Goal: Information Seeking & Learning: Learn about a topic

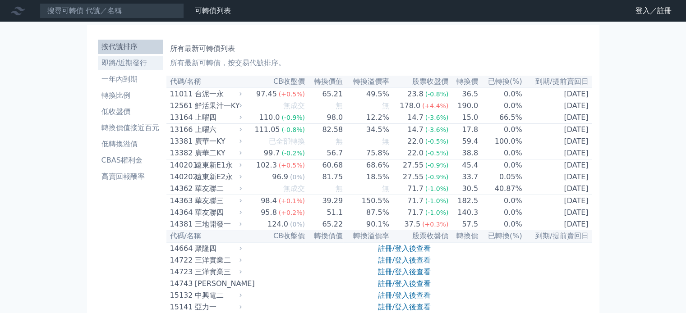
click at [138, 64] on li "即將/近期發行" at bounding box center [130, 63] width 65 height 11
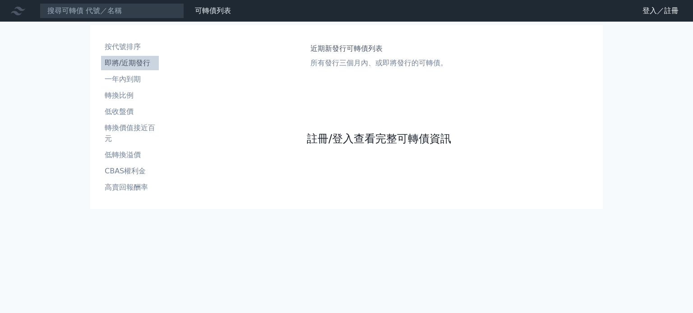
click at [363, 142] on link "註冊/登入查看完整可轉債資訊" at bounding box center [379, 139] width 144 height 14
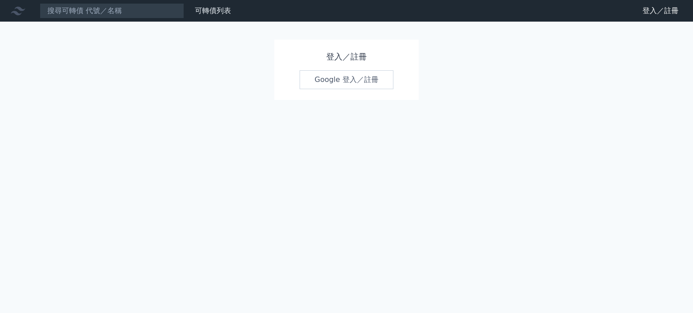
click at [341, 81] on link "Google 登入／註冊" at bounding box center [346, 79] width 94 height 19
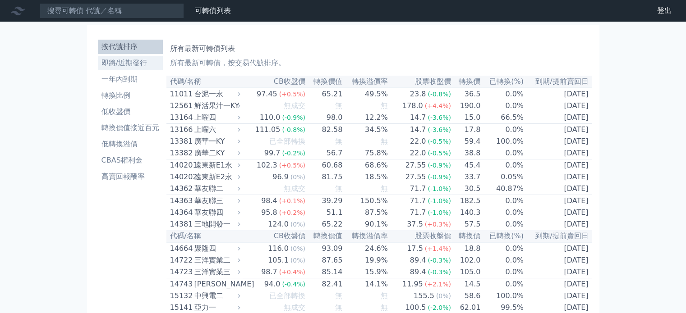
click at [128, 65] on li "即將/近期發行" at bounding box center [130, 63] width 65 height 11
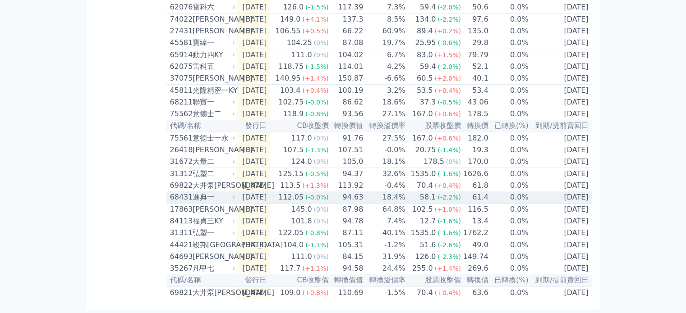
scroll to position [300, 0]
click at [267, 192] on td "[DATE]" at bounding box center [253, 198] width 33 height 12
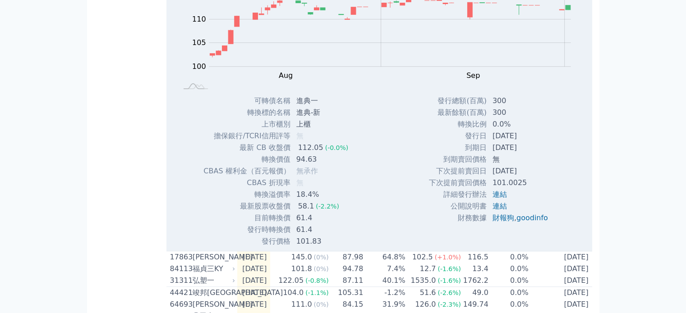
scroll to position [526, 0]
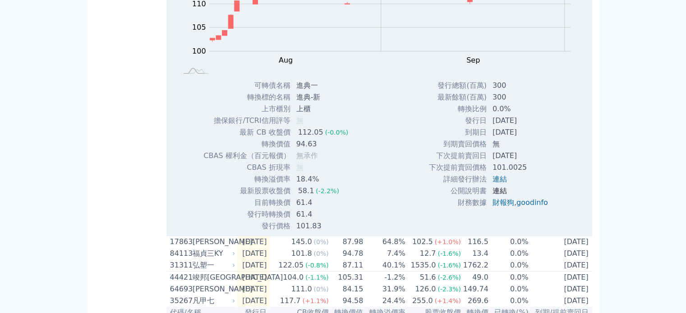
click at [498, 195] on link "連結" at bounding box center [499, 191] width 14 height 9
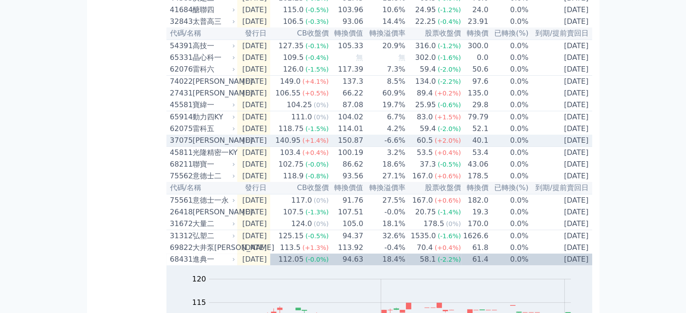
scroll to position [188, 0]
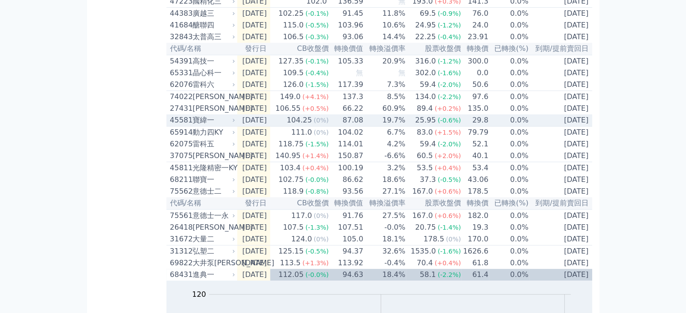
click at [355, 127] on td "87.08" at bounding box center [346, 121] width 35 height 12
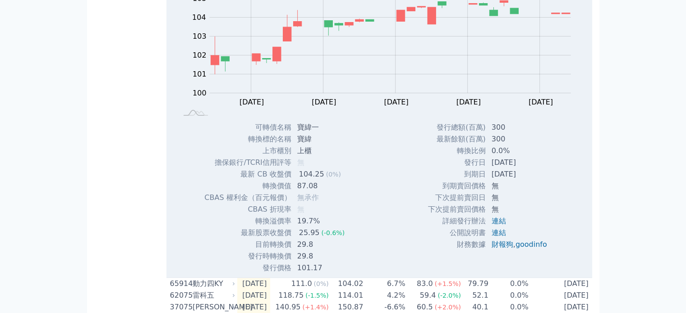
scroll to position [368, 0]
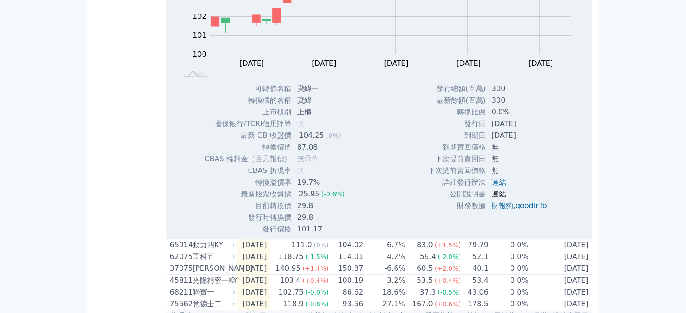
click at [497, 198] on link "連結" at bounding box center [499, 194] width 14 height 9
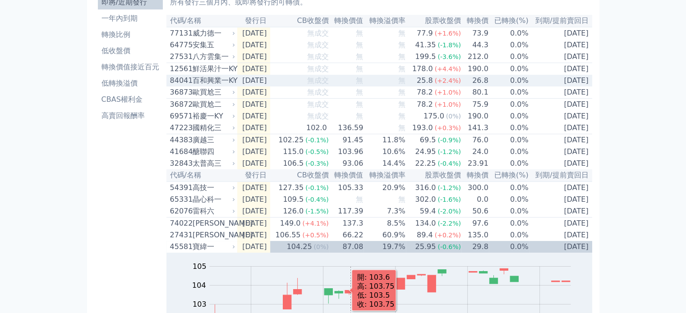
scroll to position [45, 0]
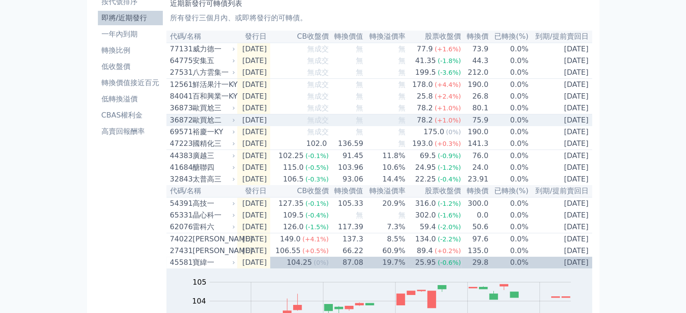
drag, startPoint x: 277, startPoint y: 126, endPoint x: 251, endPoint y: 125, distance: 26.2
click at [251, 125] on td "[DATE]" at bounding box center [253, 121] width 33 height 12
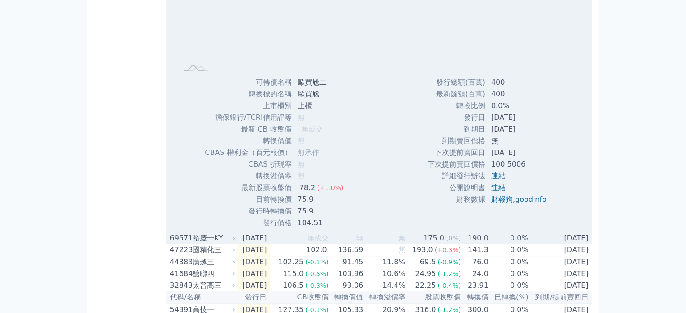
scroll to position [316, 0]
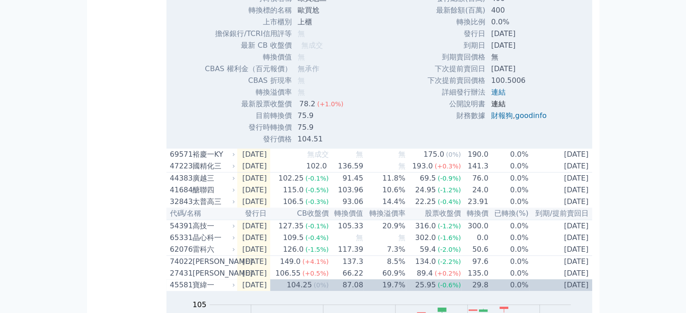
click at [500, 108] on link "連結" at bounding box center [498, 104] width 14 height 9
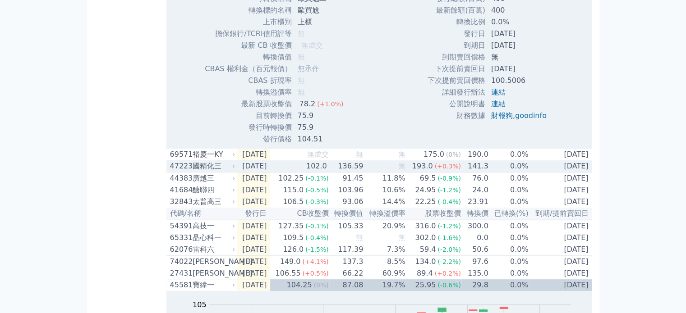
click at [270, 173] on td "[DATE]" at bounding box center [253, 167] width 33 height 12
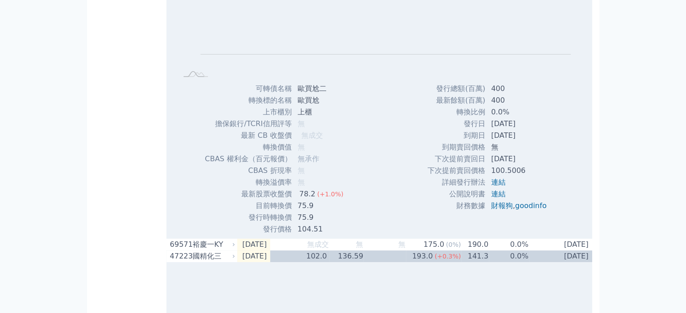
scroll to position [361, 0]
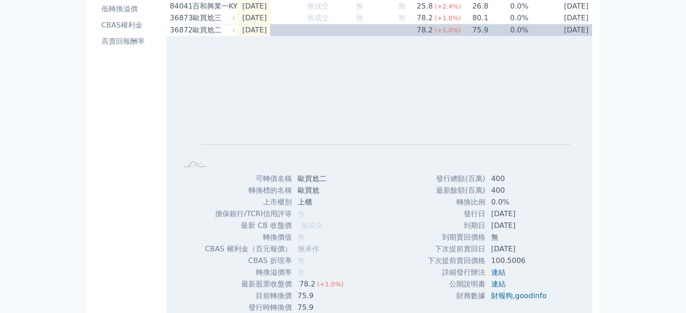
scroll to position [0, 0]
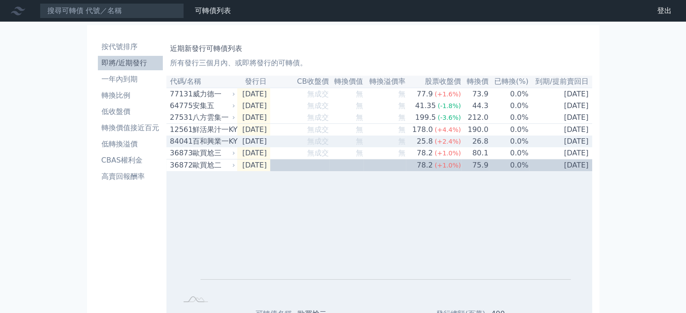
click at [213, 146] on div "百和興業一KY" at bounding box center [213, 141] width 41 height 11
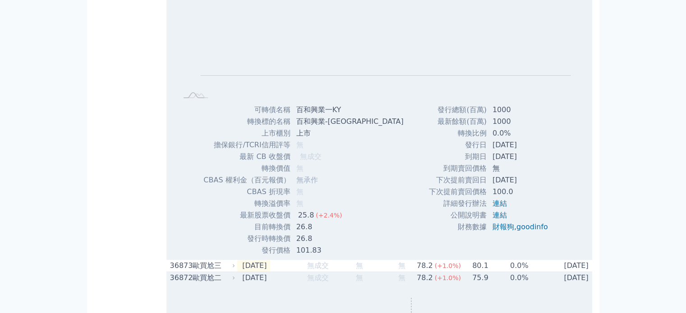
scroll to position [271, 0]
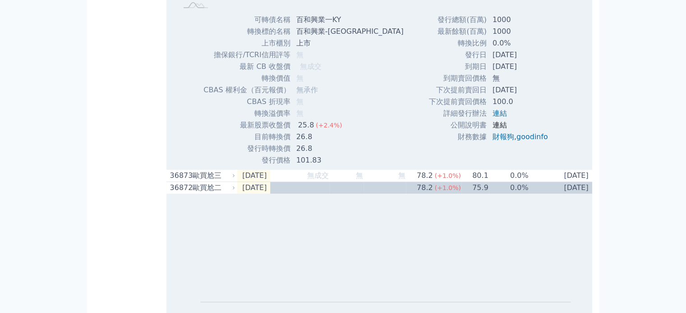
click at [492, 129] on link "連結" at bounding box center [499, 125] width 14 height 9
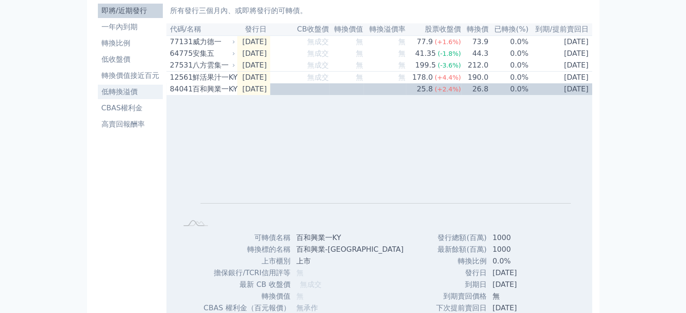
scroll to position [0, 0]
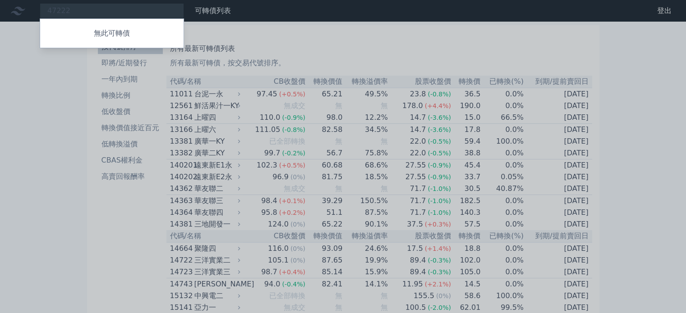
type input "47222"
click at [326, 30] on div at bounding box center [343, 156] width 686 height 313
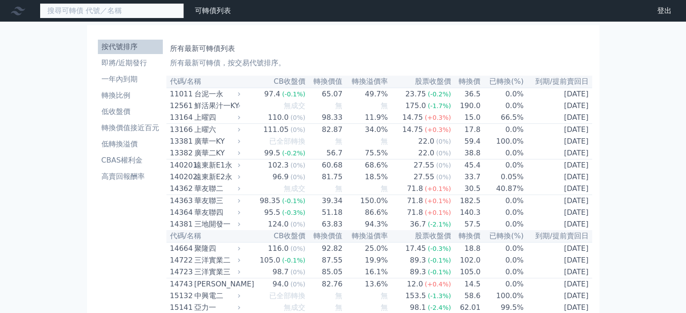
click at [151, 13] on input at bounding box center [112, 10] width 144 height 15
paste input "1560"
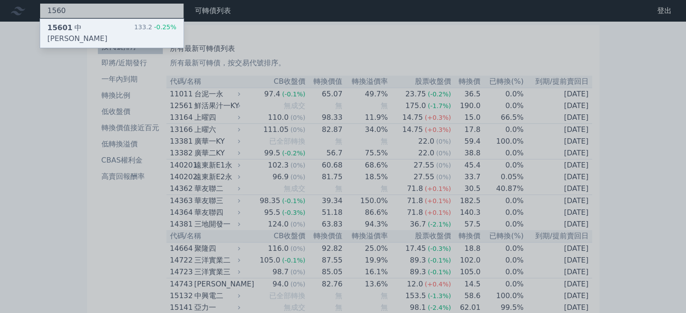
type input "1560"
click at [69, 28] on span "15601" at bounding box center [59, 27] width 25 height 9
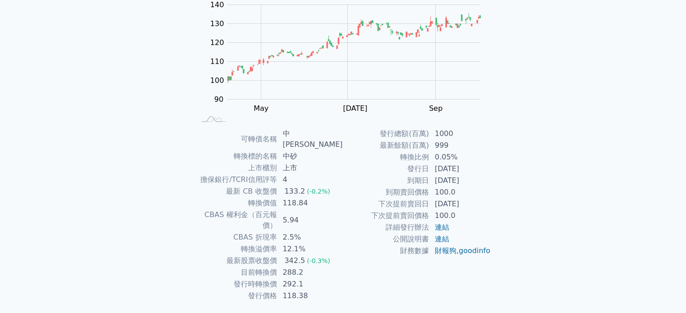
scroll to position [104, 0]
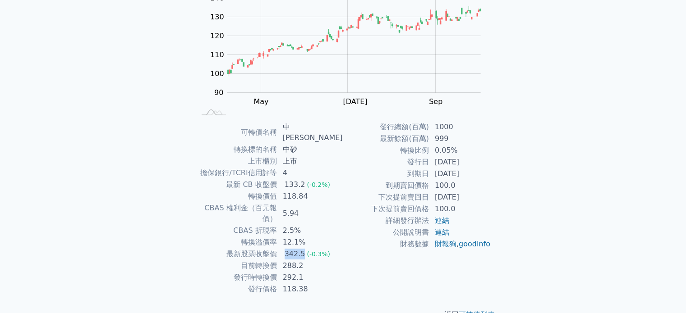
drag, startPoint x: 290, startPoint y: 232, endPoint x: 308, endPoint y: 233, distance: 17.6
click at [307, 249] on div "342.5" at bounding box center [295, 254] width 24 height 11
click at [310, 260] on td "288.2" at bounding box center [310, 266] width 66 height 12
drag, startPoint x: 301, startPoint y: 246, endPoint x: 289, endPoint y: 239, distance: 14.8
click at [289, 260] on td "288.2" at bounding box center [310, 266] width 66 height 12
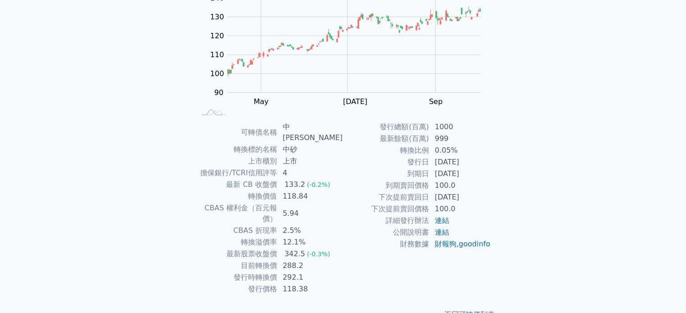
click at [313, 272] on td "292.1" at bounding box center [310, 278] width 66 height 12
click at [314, 272] on td "292.1" at bounding box center [310, 278] width 66 height 12
drag, startPoint x: 309, startPoint y: 244, endPoint x: 286, endPoint y: 240, distance: 23.4
click at [286, 260] on td "288.2" at bounding box center [310, 266] width 66 height 12
click at [313, 191] on td "118.84" at bounding box center [310, 197] width 66 height 12
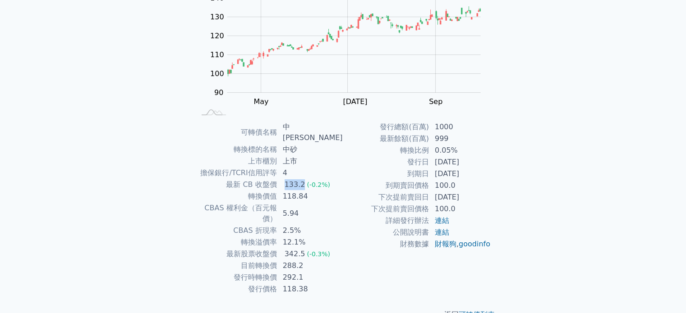
drag, startPoint x: 305, startPoint y: 172, endPoint x: 289, endPoint y: 178, distance: 17.3
click at [289, 179] on div "133.2" at bounding box center [295, 184] width 24 height 11
click at [337, 225] on td "2.5%" at bounding box center [310, 231] width 66 height 12
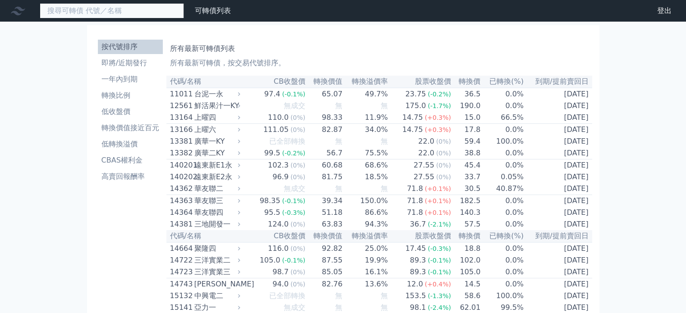
click at [143, 14] on input at bounding box center [112, 10] width 144 height 15
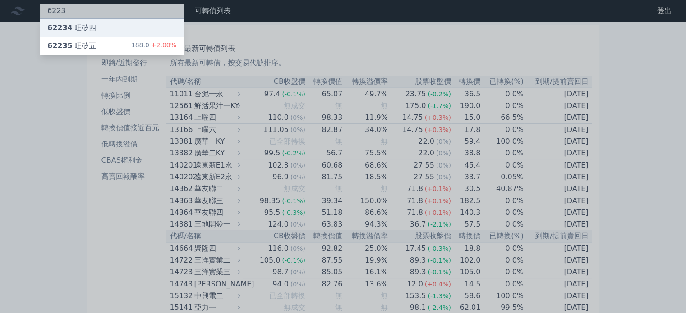
type input "6223"
click at [82, 26] on div "62234 旺矽四" at bounding box center [71, 28] width 49 height 11
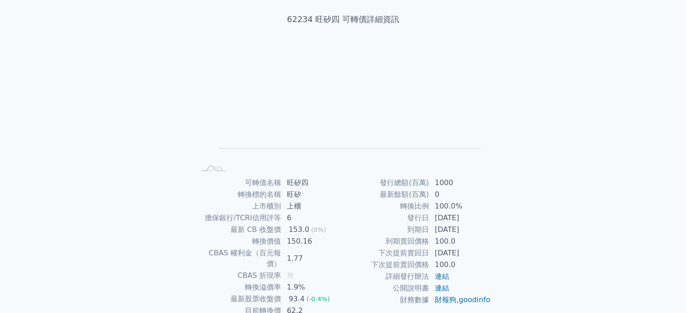
scroll to position [104, 0]
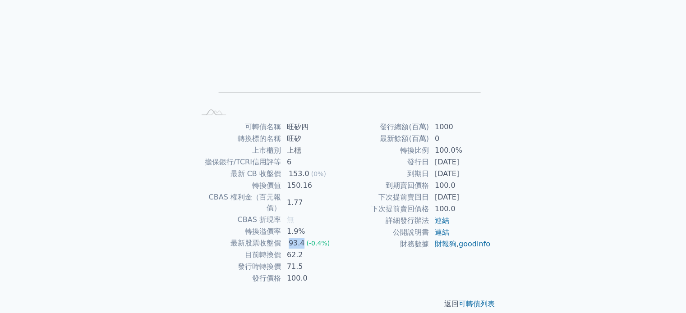
drag, startPoint x: 303, startPoint y: 233, endPoint x: 289, endPoint y: 234, distance: 14.0
click at [289, 238] on div "93.4" at bounding box center [297, 243] width 20 height 11
click at [302, 238] on div "93.4" at bounding box center [297, 243] width 20 height 11
drag, startPoint x: 303, startPoint y: 233, endPoint x: 288, endPoint y: 237, distance: 15.3
click at [288, 238] on div "93.4" at bounding box center [297, 243] width 20 height 11
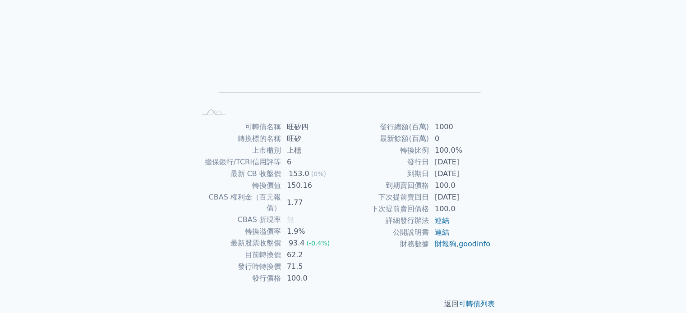
click at [323, 240] on span "(-0.4%)" at bounding box center [317, 243] width 23 height 7
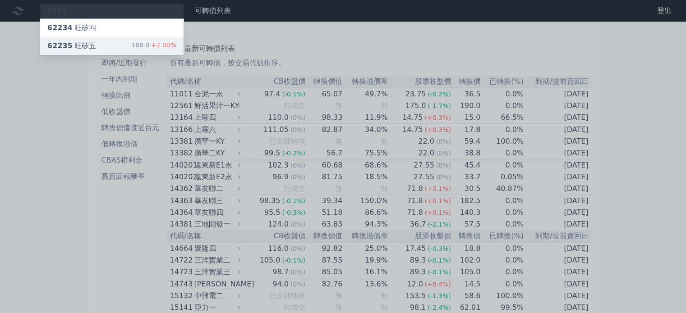
click at [81, 44] on div "62235 旺矽五" at bounding box center [71, 46] width 49 height 11
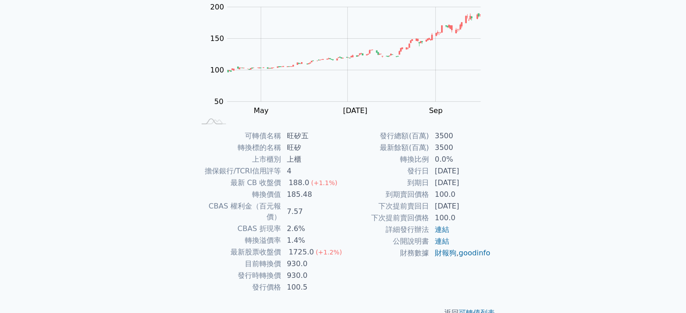
scroll to position [104, 0]
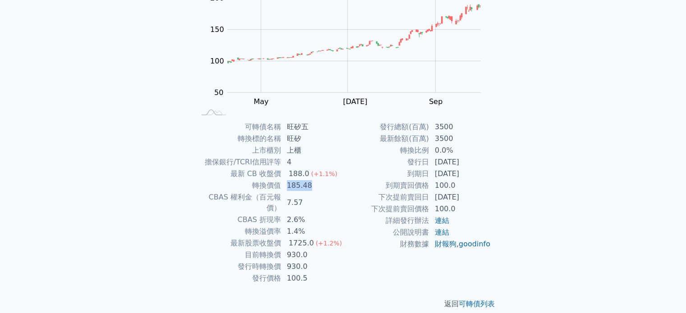
drag, startPoint x: 287, startPoint y: 187, endPoint x: 317, endPoint y: 190, distance: 30.8
click at [317, 190] on td "185.48" at bounding box center [312, 186] width 62 height 12
click at [289, 177] on div "188.0" at bounding box center [299, 174] width 24 height 11
drag, startPoint x: 288, startPoint y: 175, endPoint x: 308, endPoint y: 176, distance: 19.9
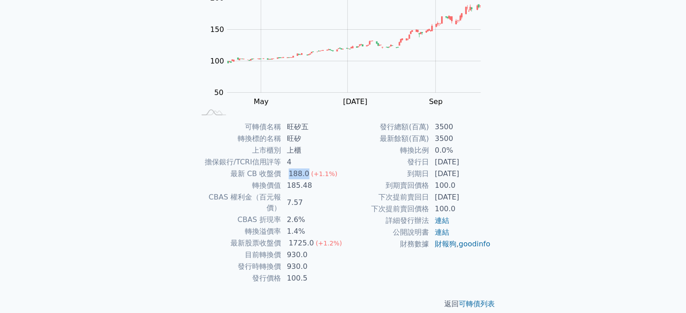
click at [308, 176] on div "188.0" at bounding box center [299, 174] width 24 height 11
click at [345, 202] on td "下次提前賣回日" at bounding box center [386, 198] width 86 height 12
